Goal: Find specific page/section

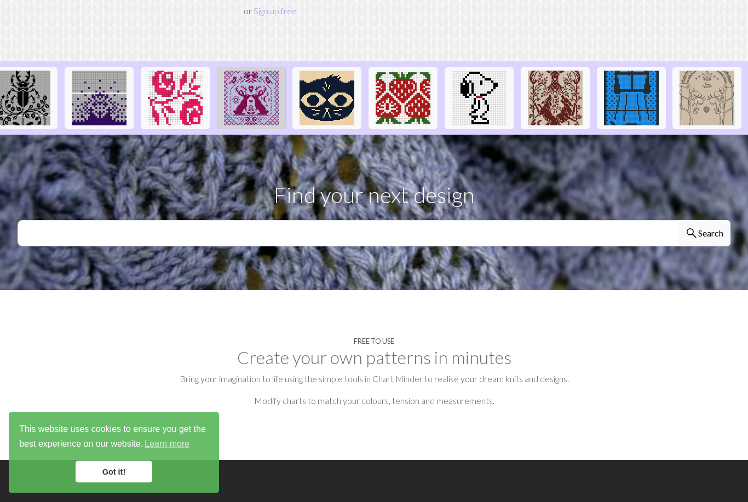
scroll to position [0, 427]
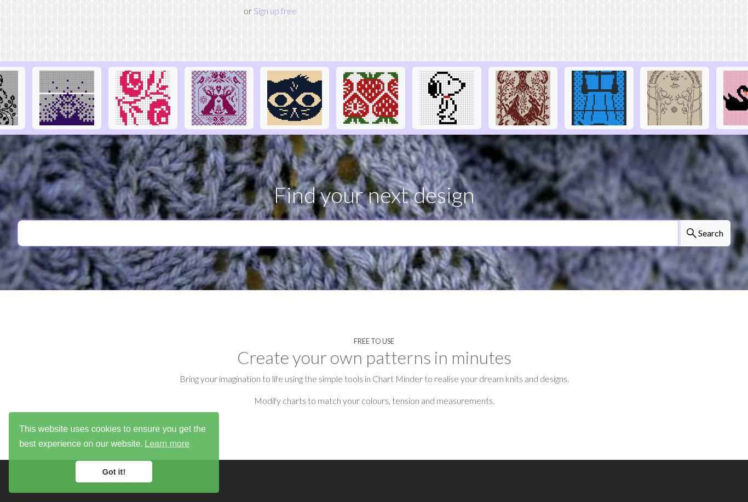
click at [480, 221] on input "text" at bounding box center [348, 234] width 661 height 26
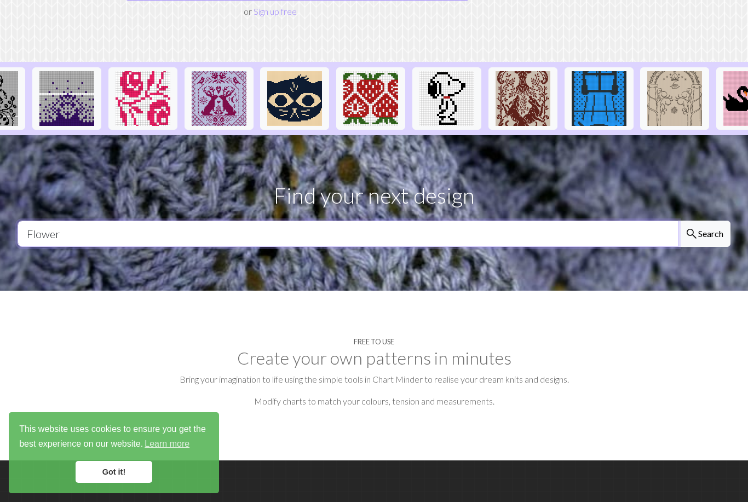
type input "Flower"
click at [703, 221] on button "search Search" at bounding box center [704, 234] width 53 height 26
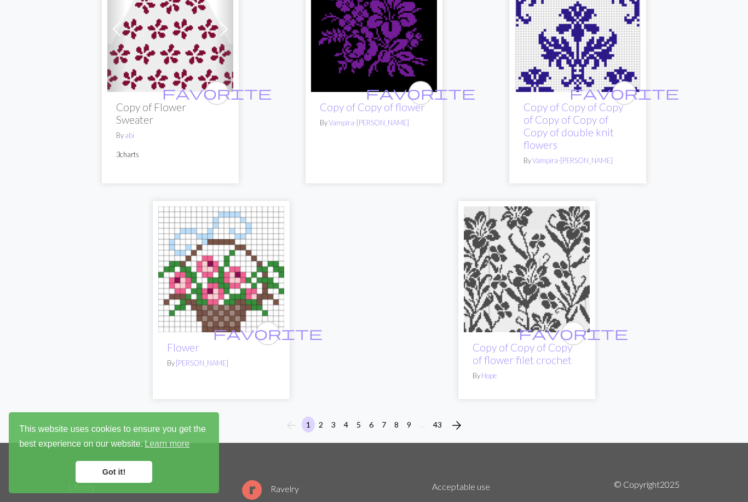
scroll to position [3543, 0]
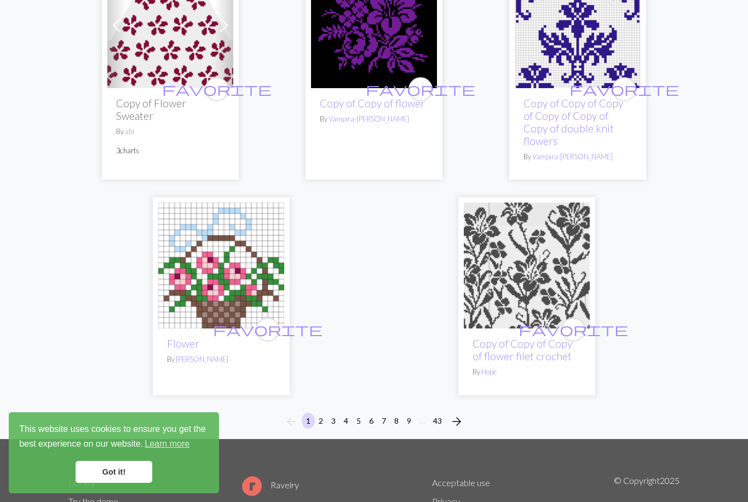
click at [321, 419] on button "2" at bounding box center [320, 421] width 13 height 16
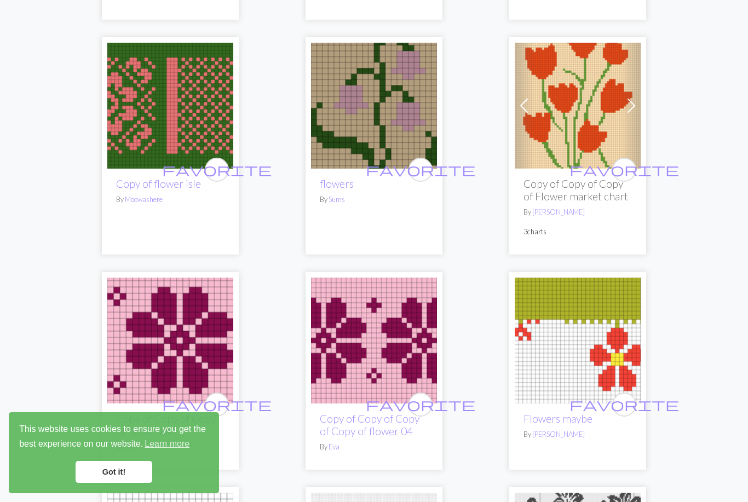
scroll to position [842, 0]
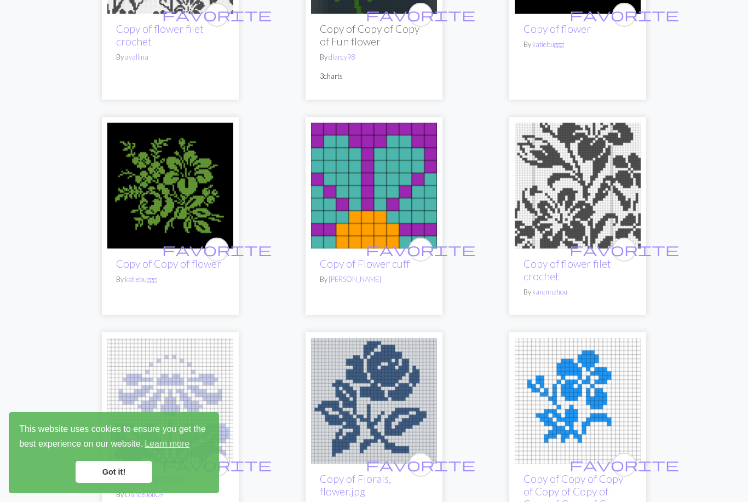
scroll to position [2052, 0]
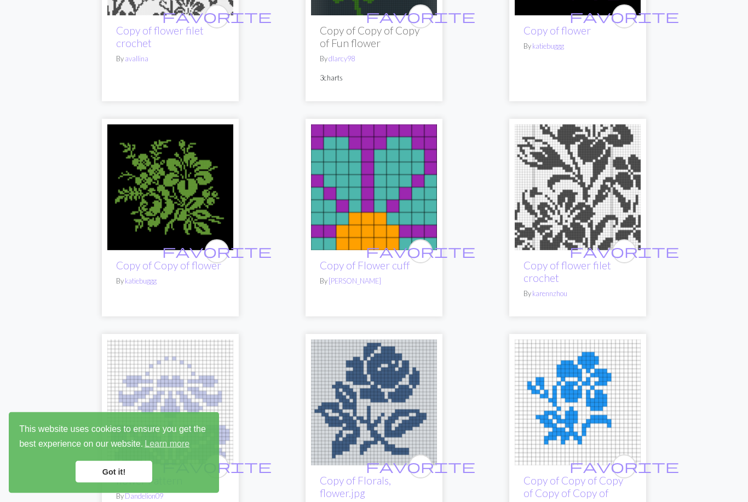
click at [602, 188] on img at bounding box center [578, 188] width 126 height 126
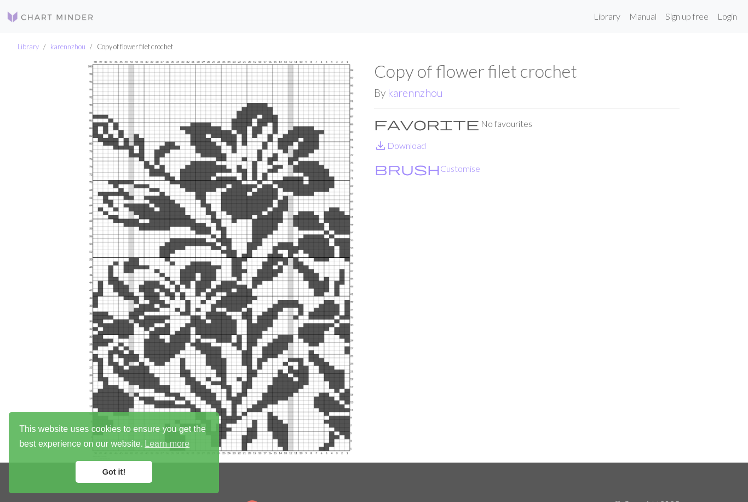
click at [124, 477] on link "Got it!" at bounding box center [114, 472] width 77 height 22
